Goal: Task Accomplishment & Management: Use online tool/utility

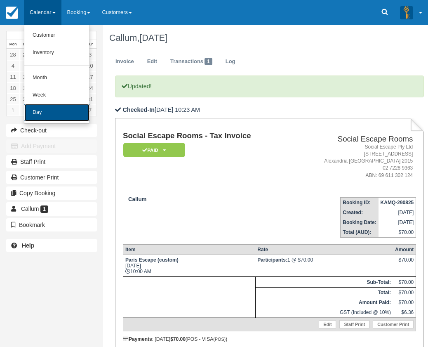
click at [57, 116] on link "Day" at bounding box center [56, 112] width 65 height 17
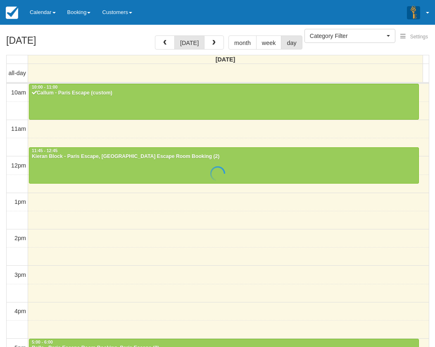
select select
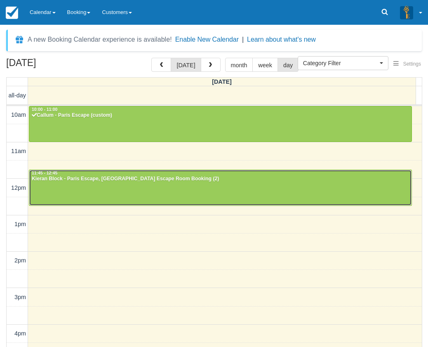
click at [79, 184] on div at bounding box center [220, 187] width 383 height 35
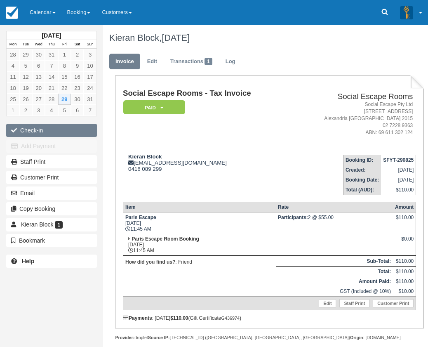
click at [50, 124] on button "Check-in" at bounding box center [51, 130] width 91 height 13
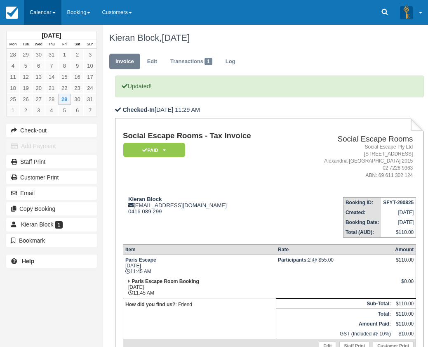
click at [48, 14] on link "Calendar" at bounding box center [43, 12] width 38 height 25
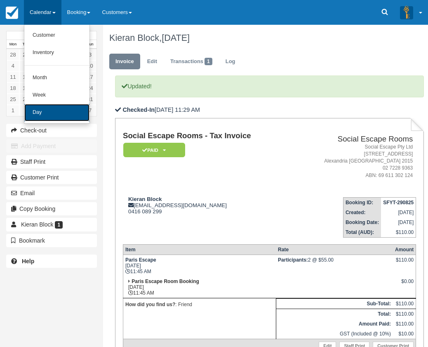
click at [39, 113] on link "Day" at bounding box center [56, 112] width 65 height 17
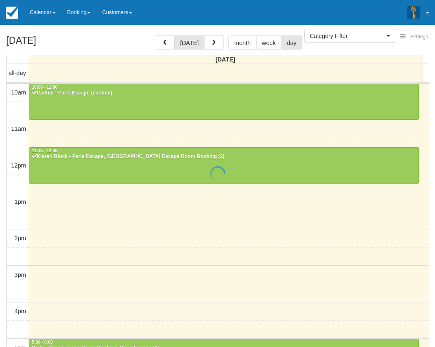
select select
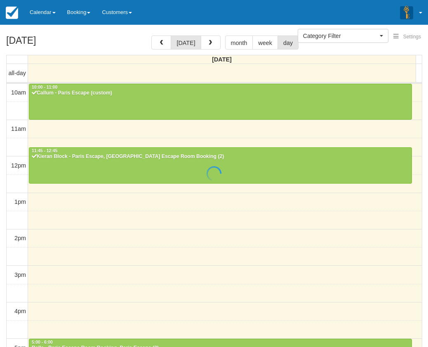
scroll to position [37, 0]
